Goal: Information Seeking & Learning: Learn about a topic

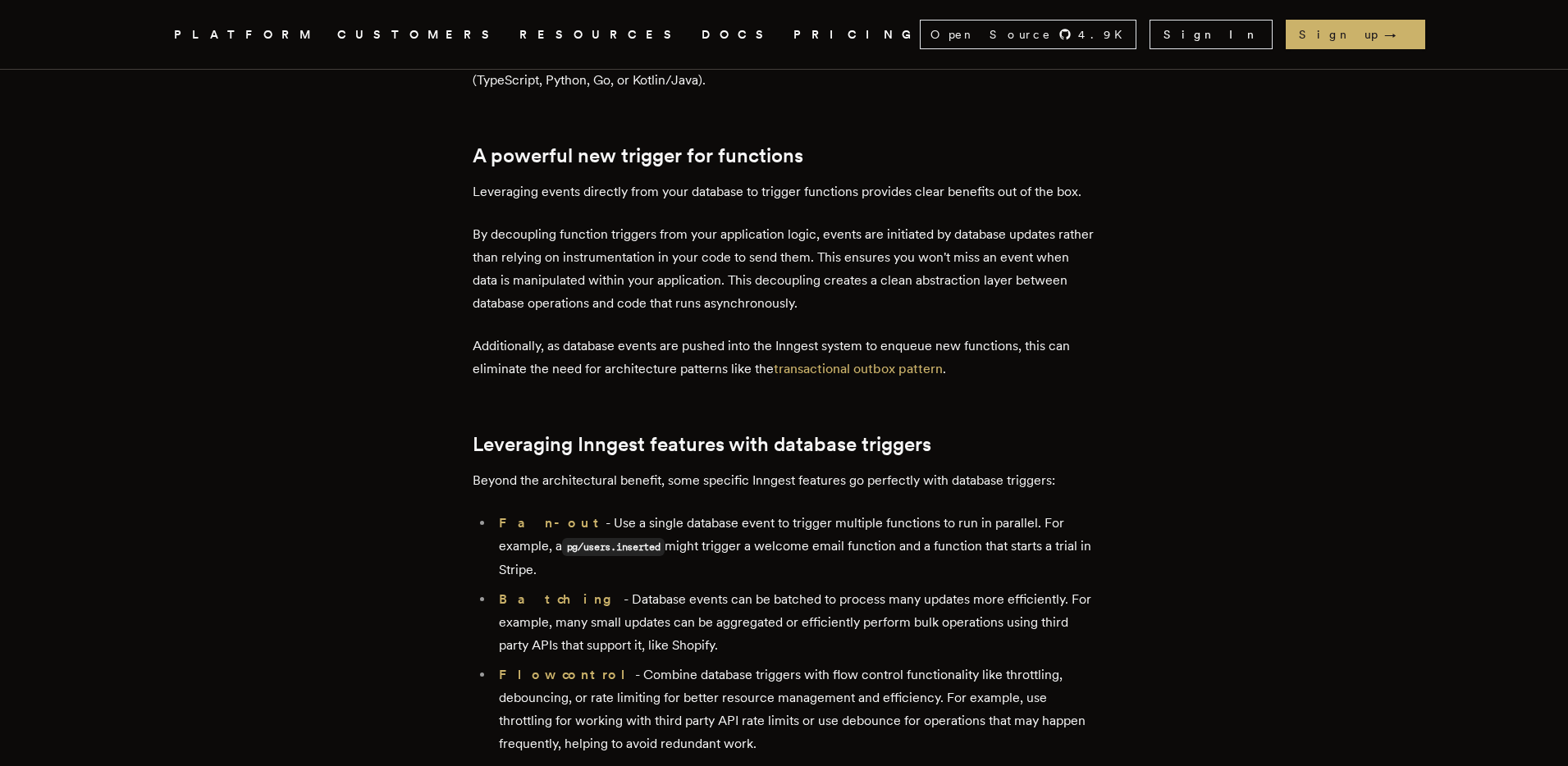
scroll to position [2099, 0]
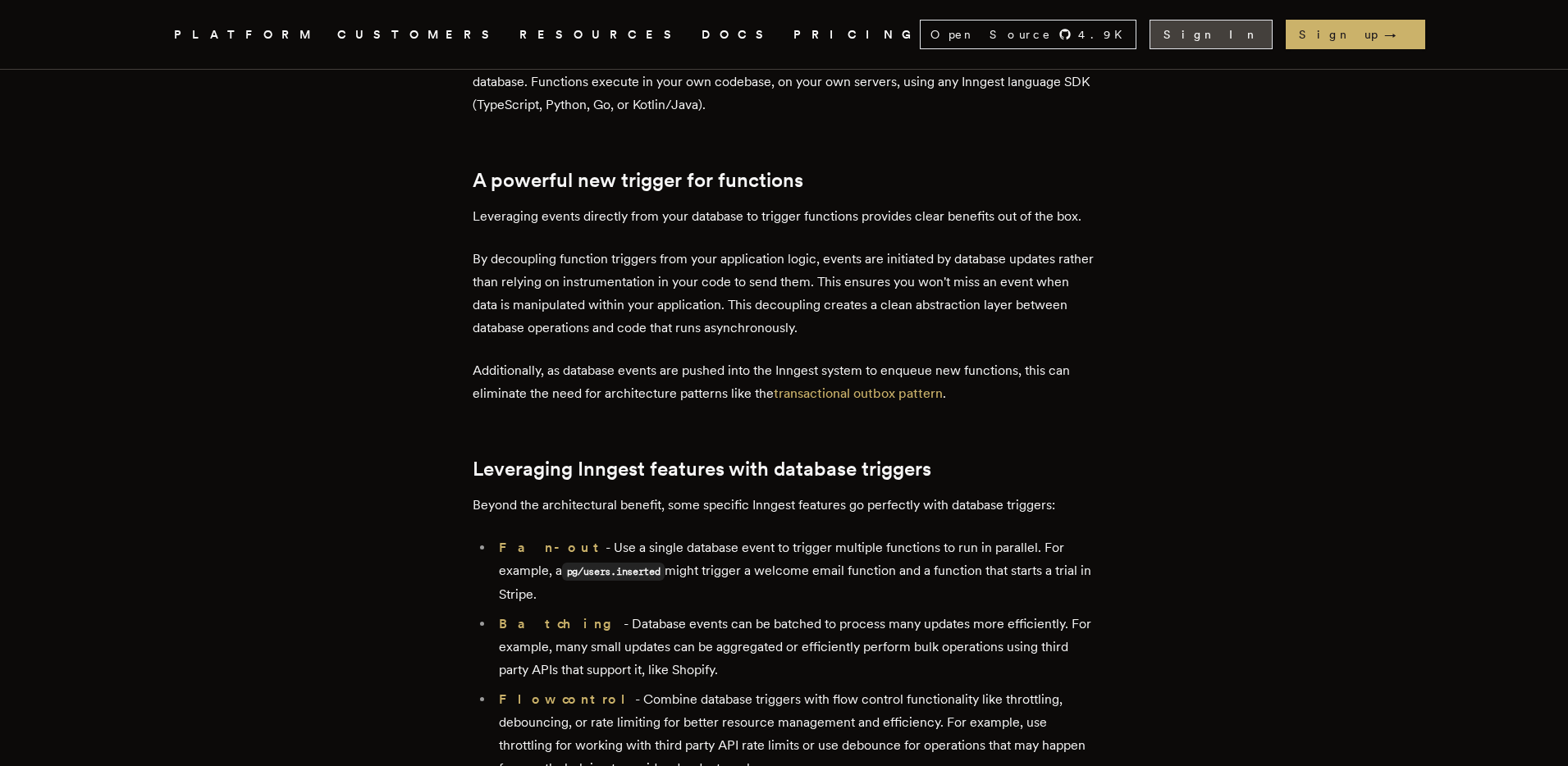
click at [1261, 44] on link "Sign In" at bounding box center [1211, 34] width 123 height 30
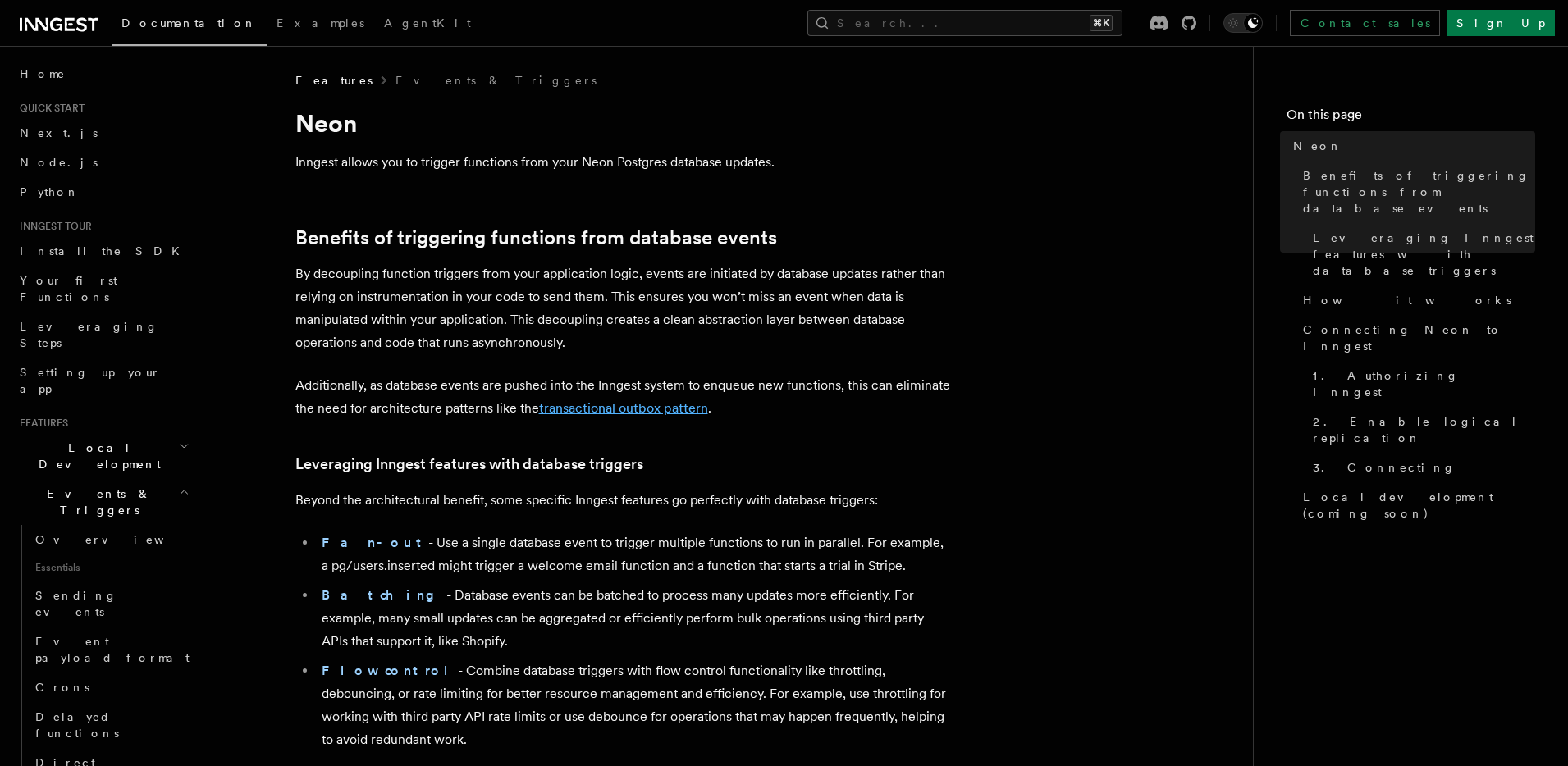
click at [581, 410] on link "transactional outbox pattern" at bounding box center [623, 408] width 169 height 16
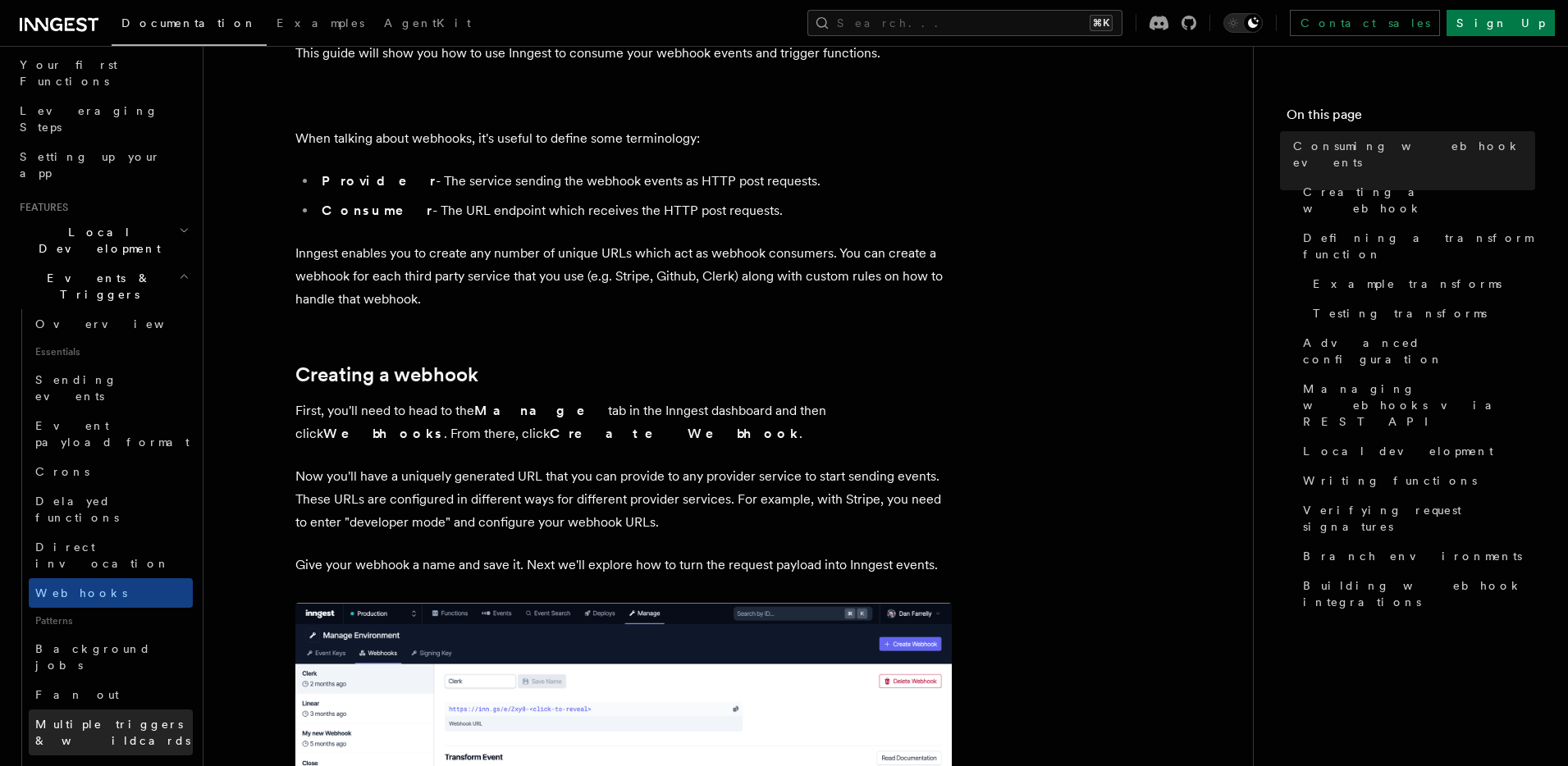
scroll to position [415, 0]
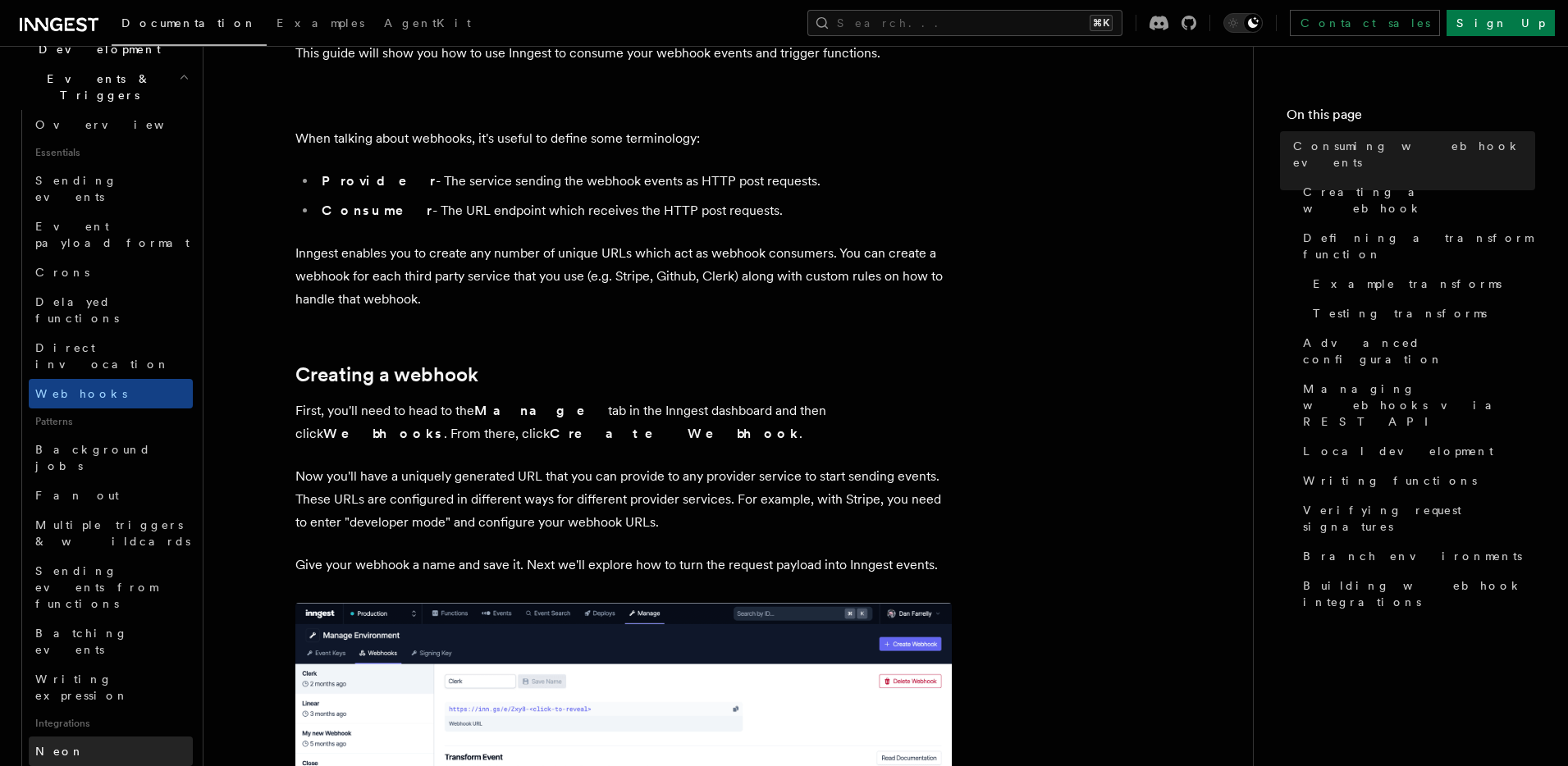
click at [46, 745] on span "Neon" at bounding box center [60, 751] width 49 height 13
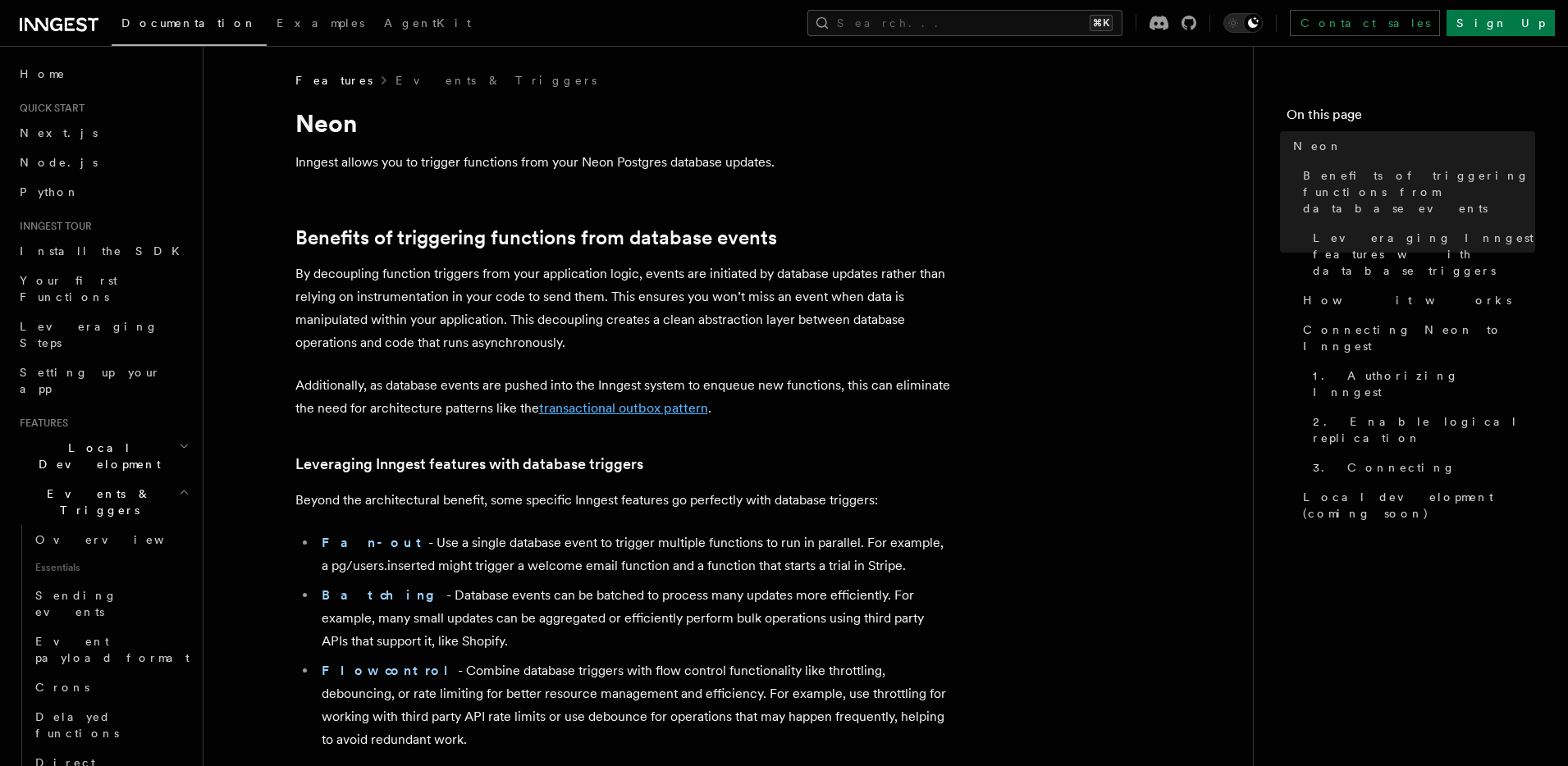
click at [645, 408] on link "transactional outbox pattern" at bounding box center [623, 408] width 169 height 16
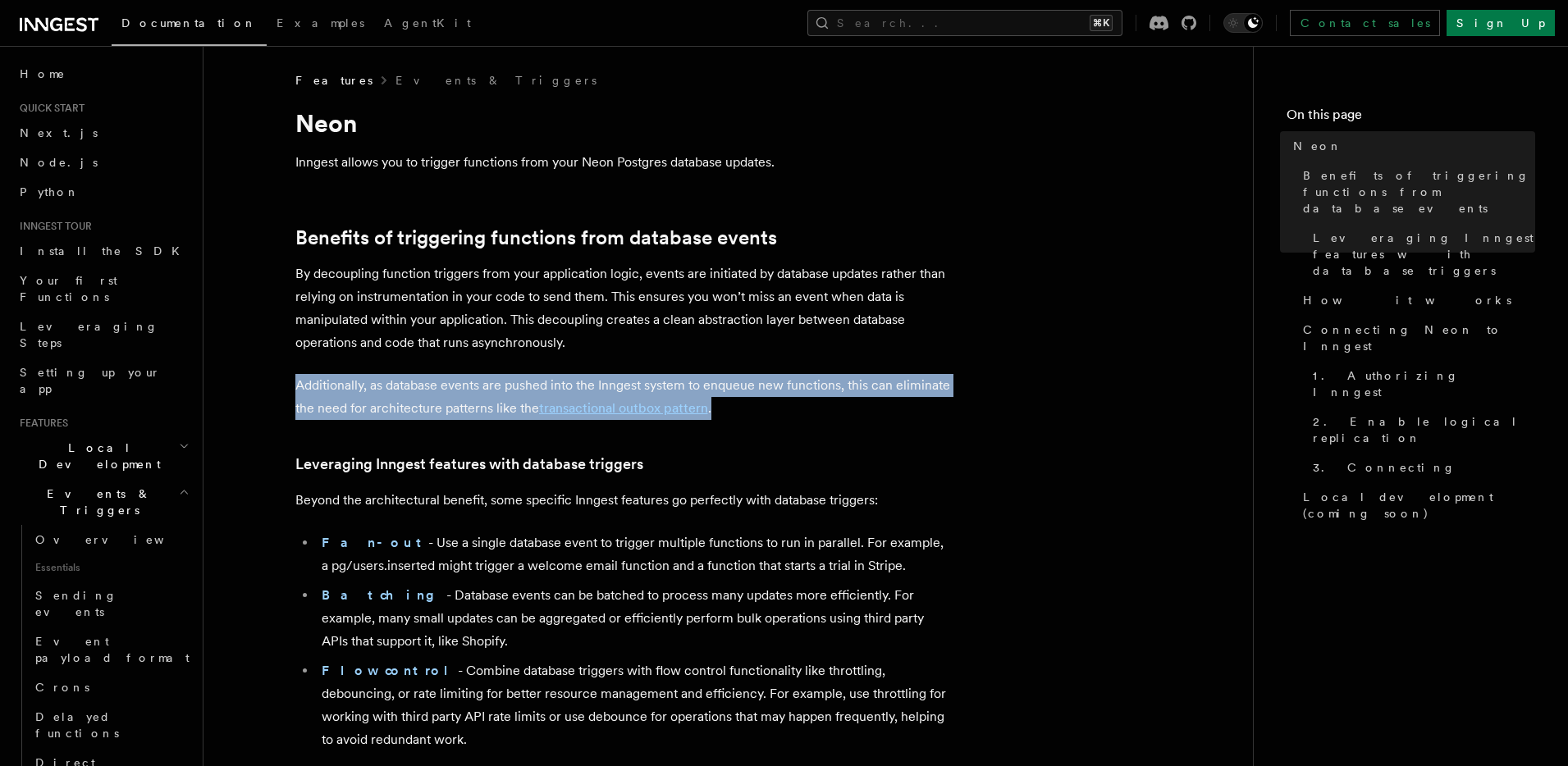
drag, startPoint x: 294, startPoint y: 385, endPoint x: 784, endPoint y: 407, distance: 490.5
copy p "Additionally, as database events are pushed into the Inngest system to enqueue …"
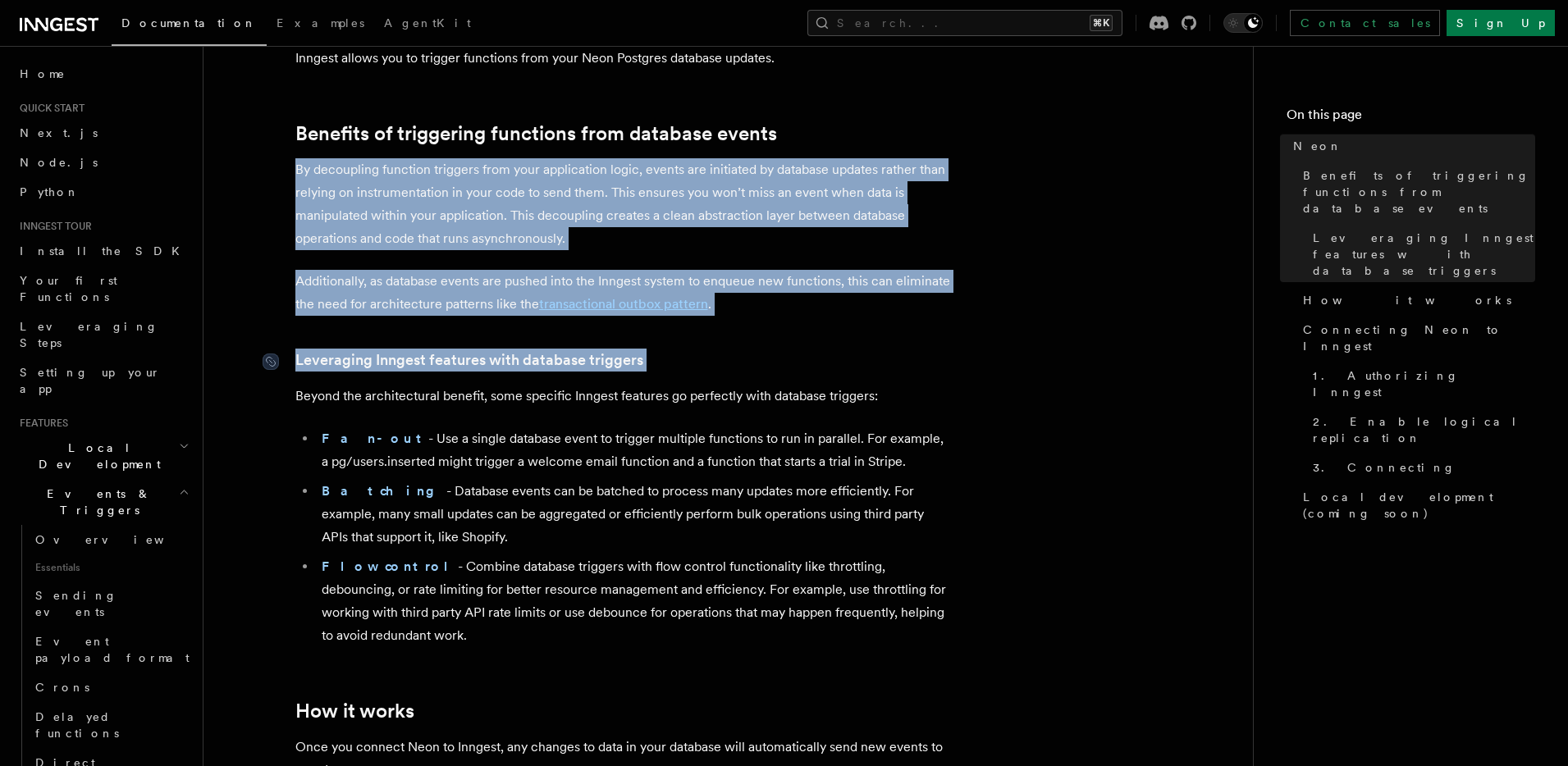
scroll to position [83, 0]
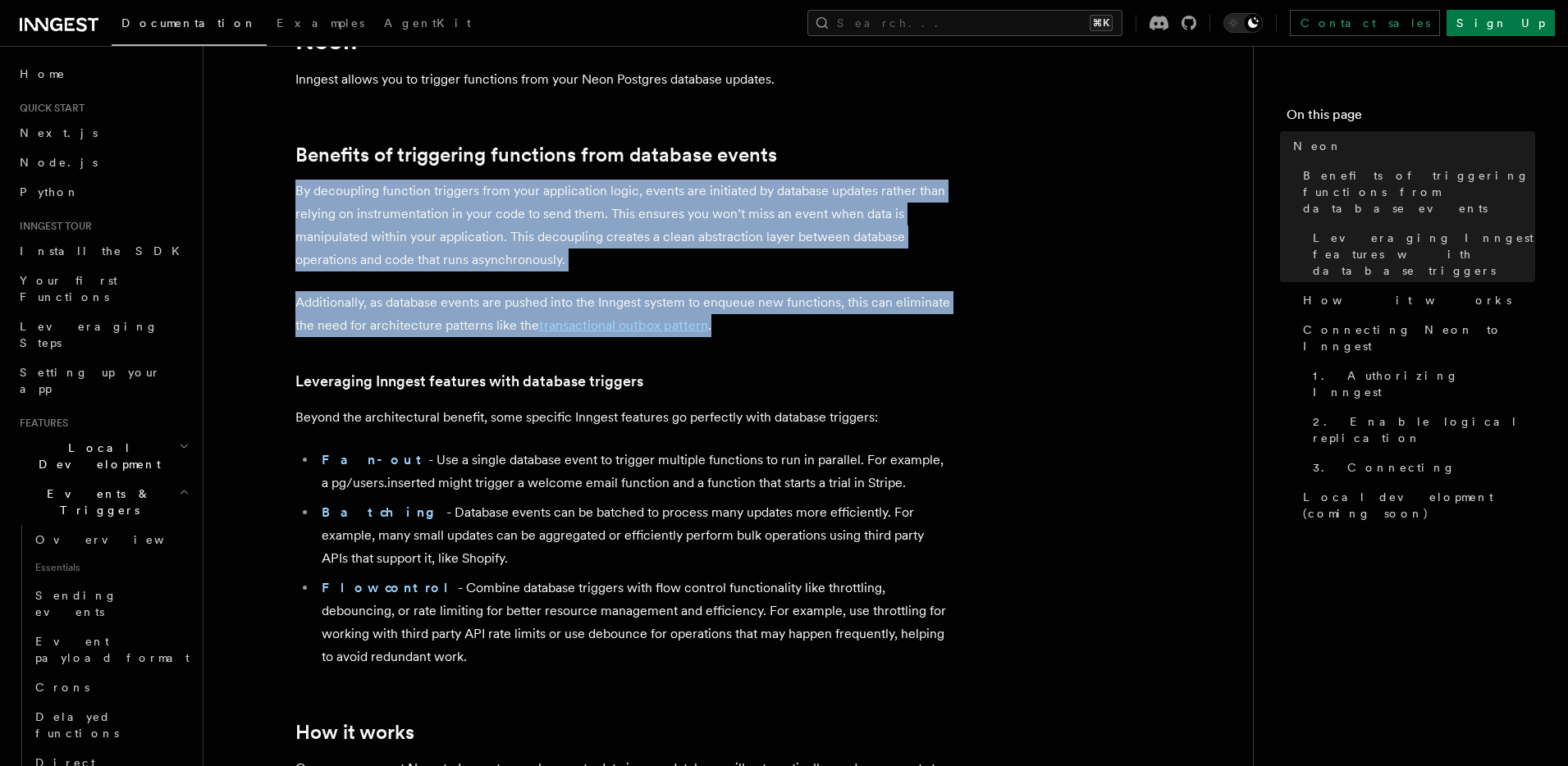
drag, startPoint x: 292, startPoint y: 266, endPoint x: 736, endPoint y: 319, distance: 447.2
copy article "By decoupling function triggers from your application logic, events are initiat…"
click at [647, 325] on link "transactional outbox pattern" at bounding box center [623, 325] width 169 height 16
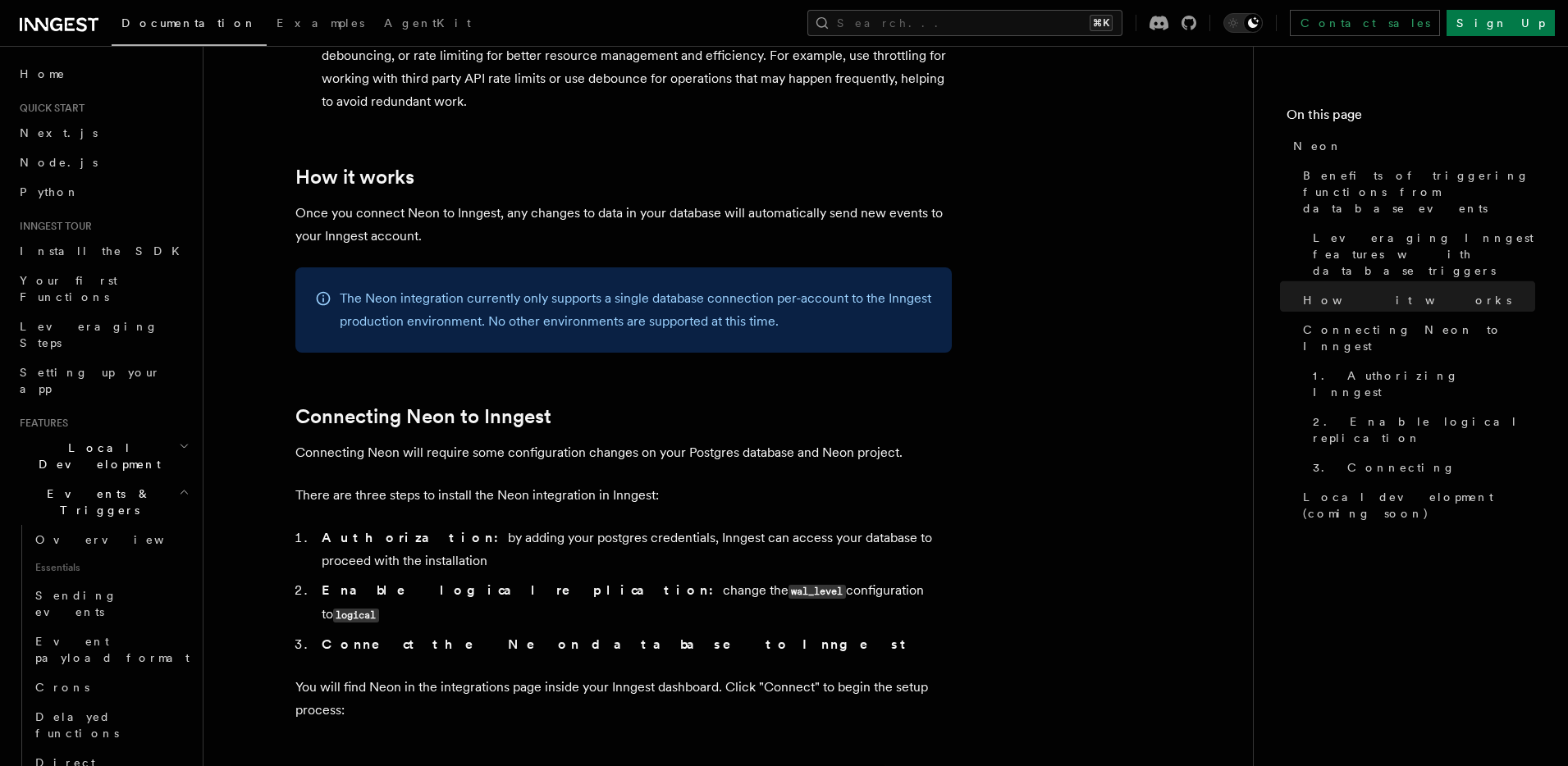
scroll to position [627, 0]
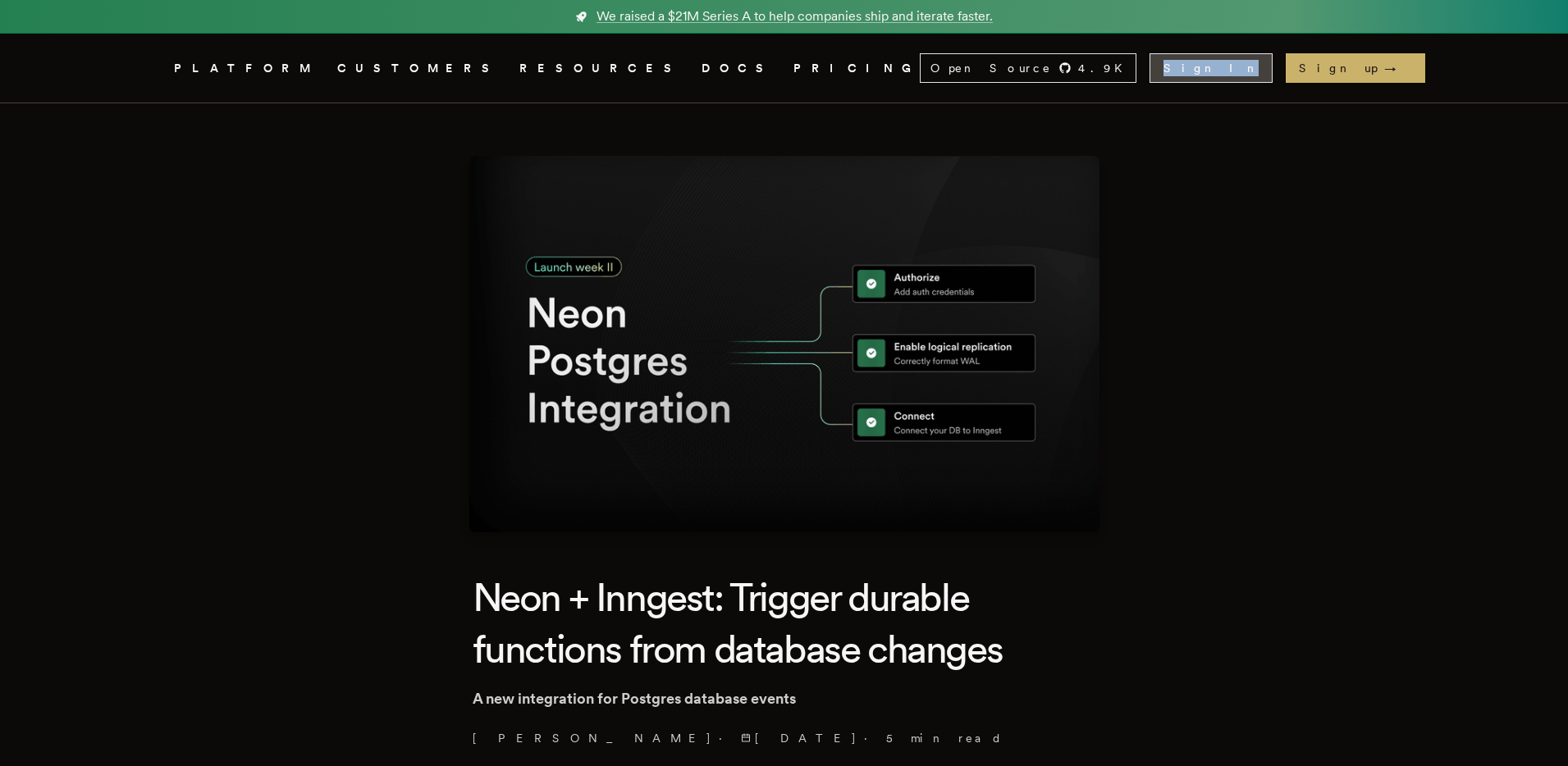
click at [1273, 70] on link "Sign In" at bounding box center [1211, 69] width 123 height 30
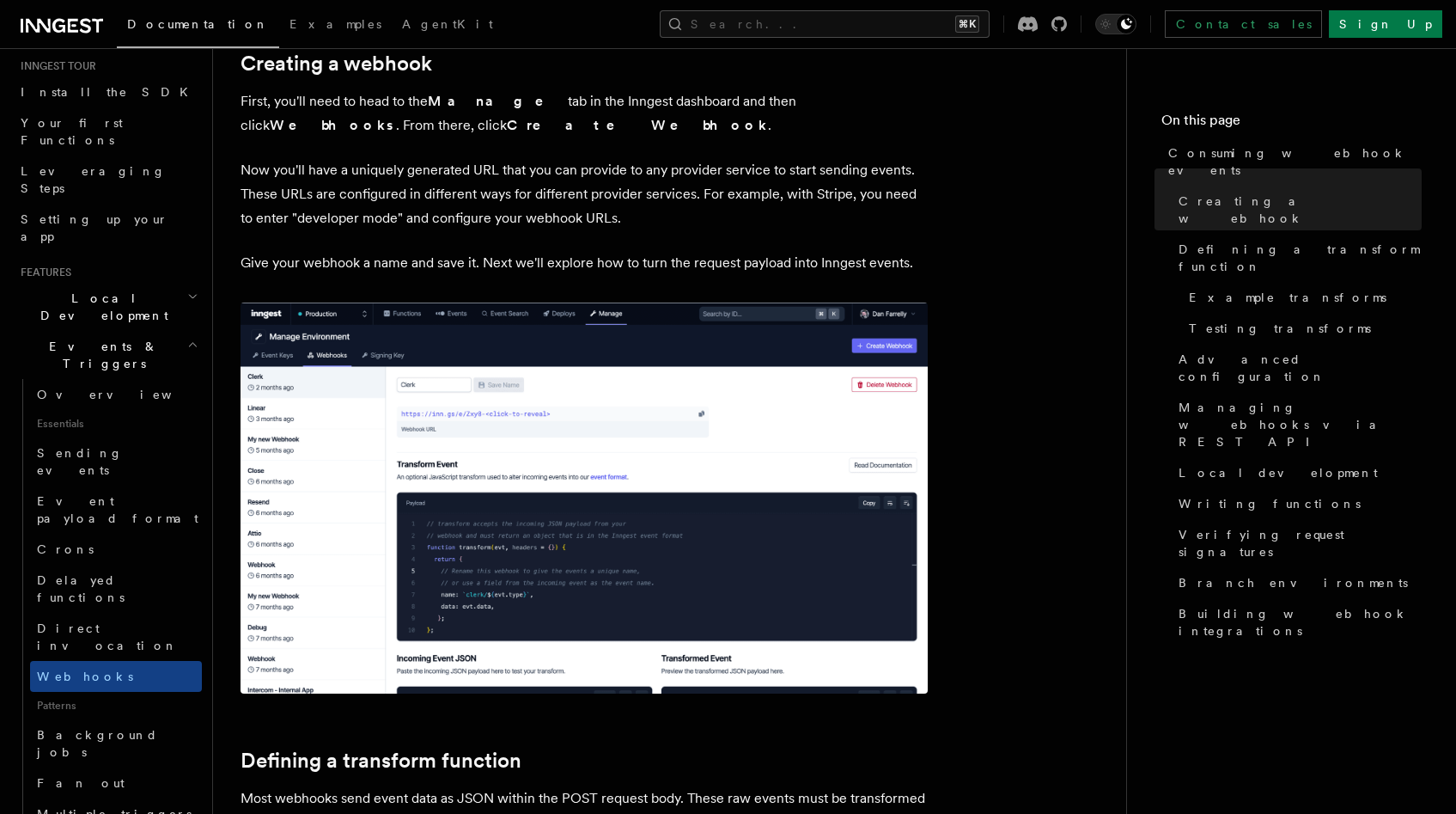
scroll to position [613, 0]
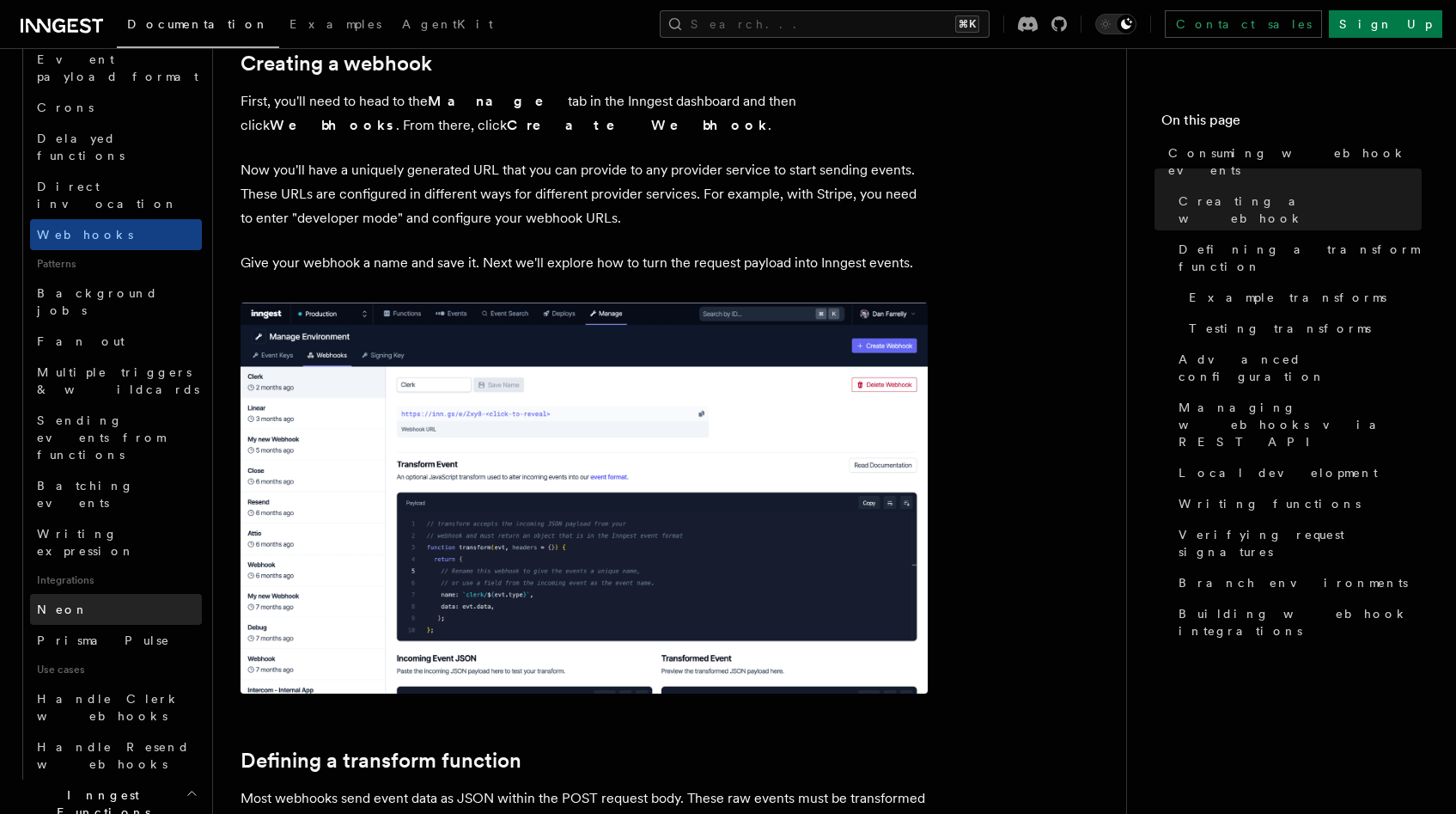
click at [66, 602] on span "Neon" at bounding box center [63, 609] width 52 height 14
